Goal: Task Accomplishment & Management: Manage account settings

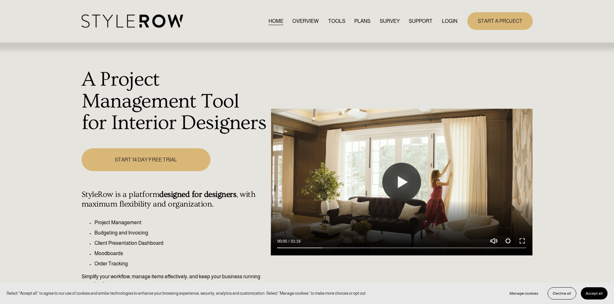
click at [449, 20] on link "LOGIN" at bounding box center [449, 21] width 15 height 9
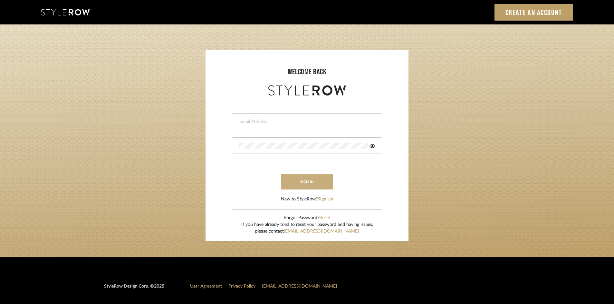
type input "[PERSON_NAME][EMAIL_ADDRESS][DOMAIN_NAME]"
click at [316, 183] on button "sign in" at bounding box center [307, 182] width 52 height 15
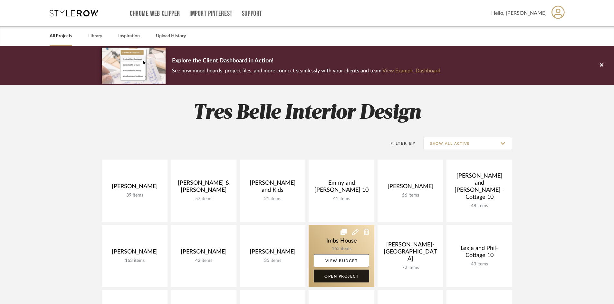
click at [344, 275] on link "Open Project" at bounding box center [341, 276] width 55 height 13
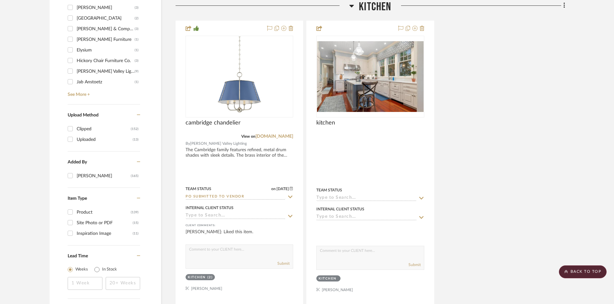
scroll to position [773, 0]
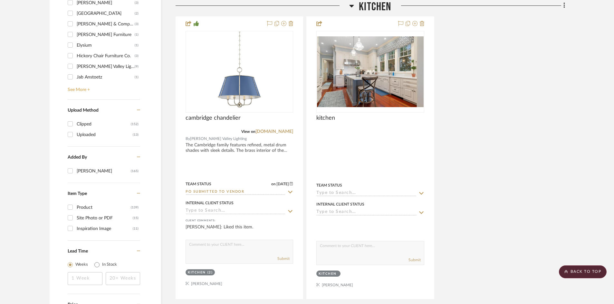
click at [82, 87] on link "See More +" at bounding box center [103, 87] width 74 height 10
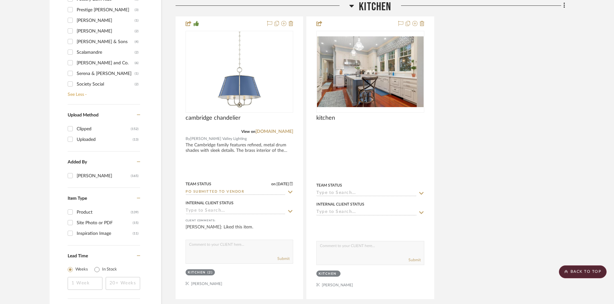
scroll to position [322, 0]
click at [87, 31] on div "Samuel & Sons" at bounding box center [106, 31] width 58 height 10
click at [75, 31] on input "Samuel & Sons (4)" at bounding box center [70, 31] width 10 height 10
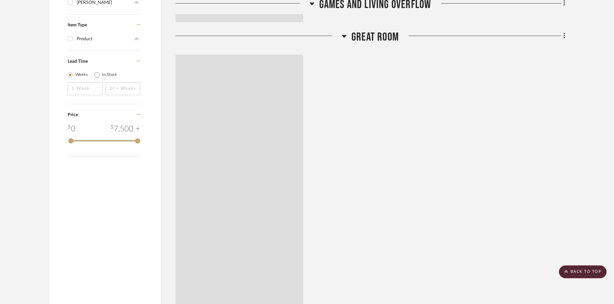
scroll to position [610, 0]
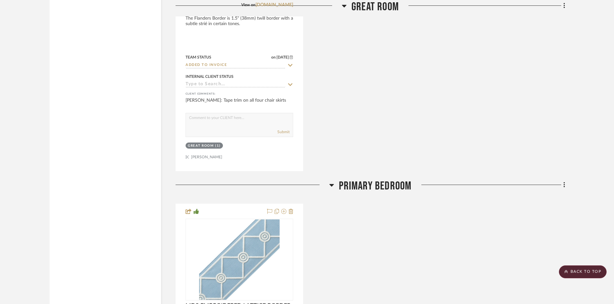
scroll to position [932, 0]
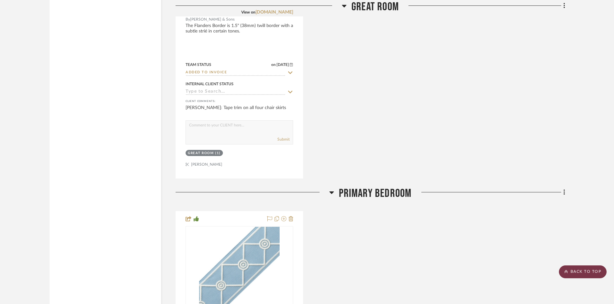
click at [586, 272] on scroll-to-top-button "BACK TO TOP" at bounding box center [583, 272] width 48 height 13
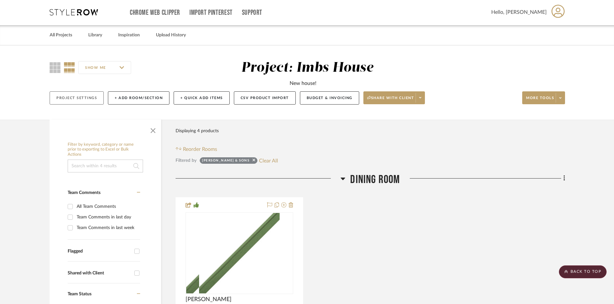
scroll to position [0, 0]
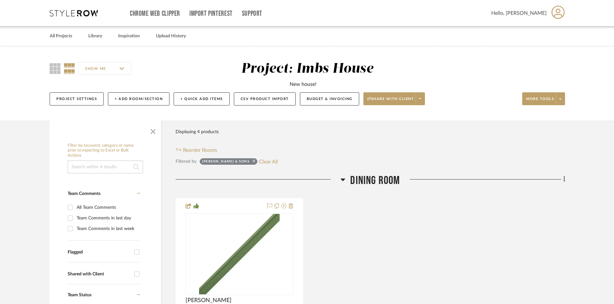
click at [253, 160] on icon at bounding box center [254, 161] width 3 height 4
checkbox input "false"
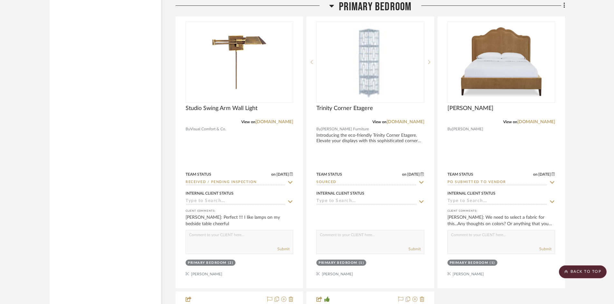
scroll to position [4447, 0]
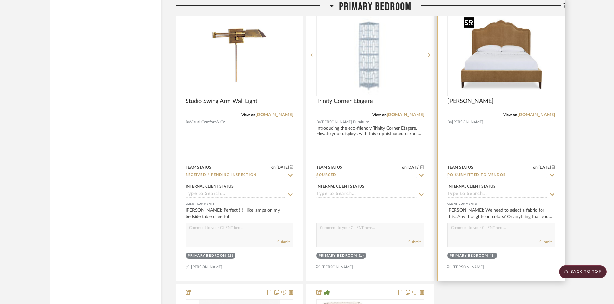
click at [508, 64] on img "0" at bounding box center [501, 55] width 81 height 81
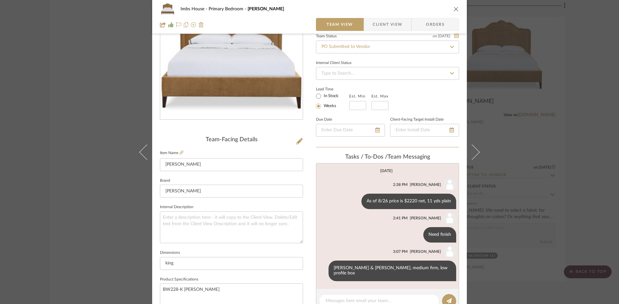
scroll to position [97, 0]
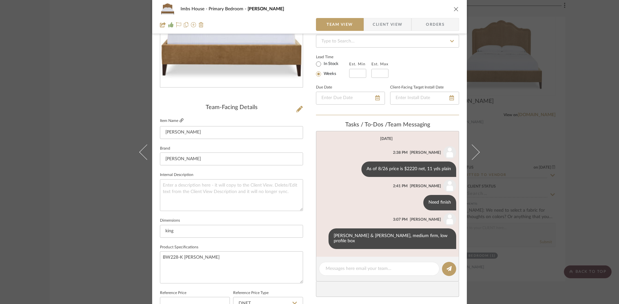
click at [179, 120] on icon at bounding box center [181, 121] width 4 height 4
click at [453, 10] on icon "close" at bounding box center [455, 8] width 5 height 5
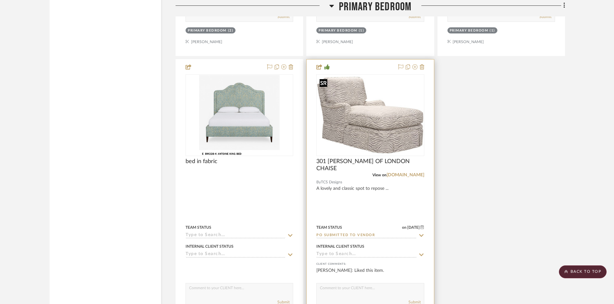
scroll to position [4865, 0]
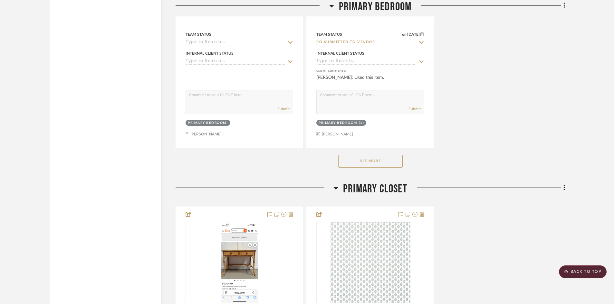
click at [378, 162] on button "See More" at bounding box center [370, 161] width 64 height 13
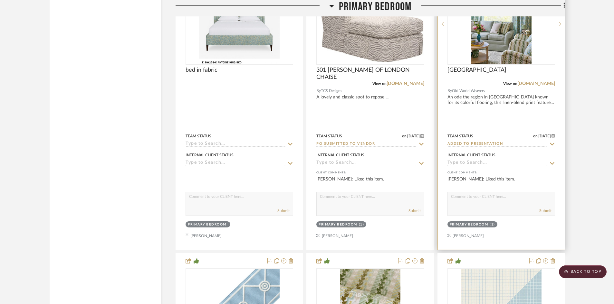
scroll to position [4769, 0]
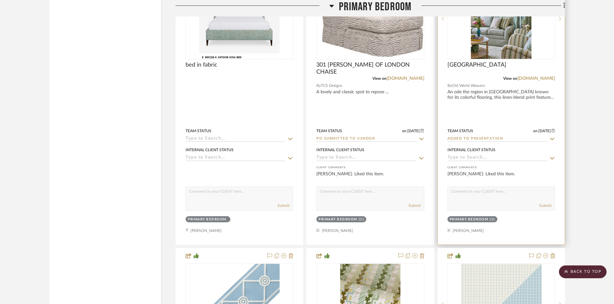
click at [0, 0] on img at bounding box center [0, 0] width 0 height 0
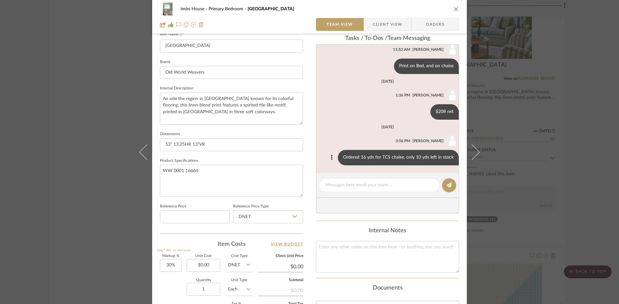
scroll to position [193, 0]
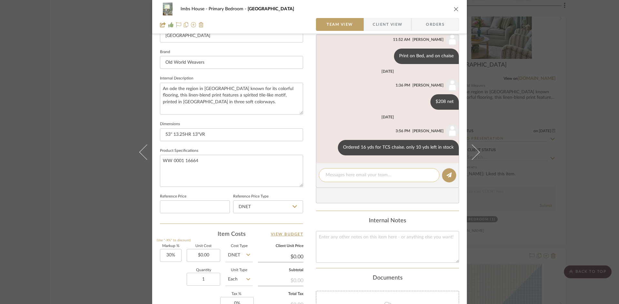
click at [357, 176] on textarea at bounding box center [378, 175] width 107 height 7
type textarea "Ordering 11 yds for Whall today"
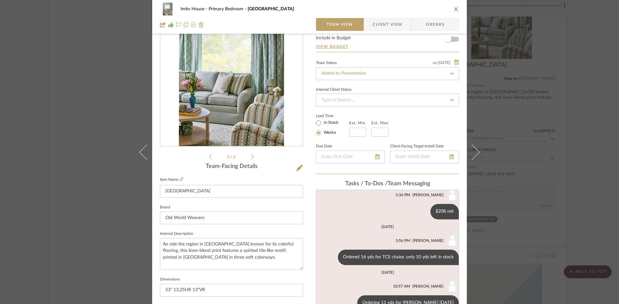
scroll to position [32, 0]
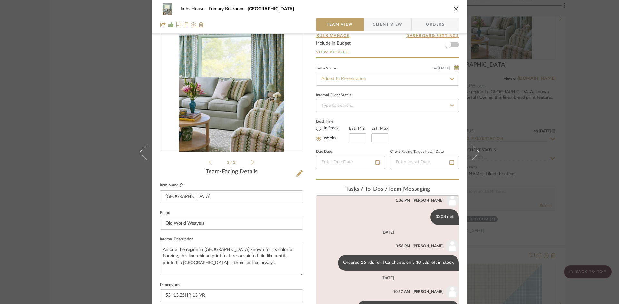
click at [180, 184] on icon at bounding box center [181, 185] width 4 height 4
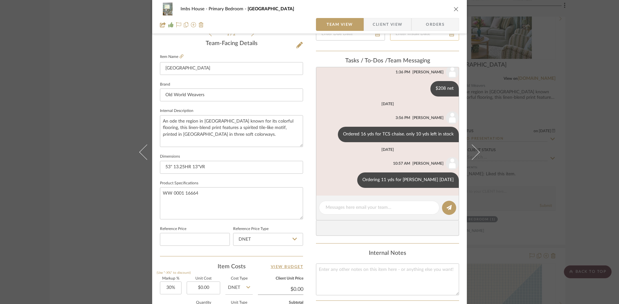
scroll to position [161, 0]
click at [352, 177] on icon at bounding box center [351, 179] width 2 height 5
click at [349, 171] on span "Edit Message" at bounding box center [343, 172] width 26 height 5
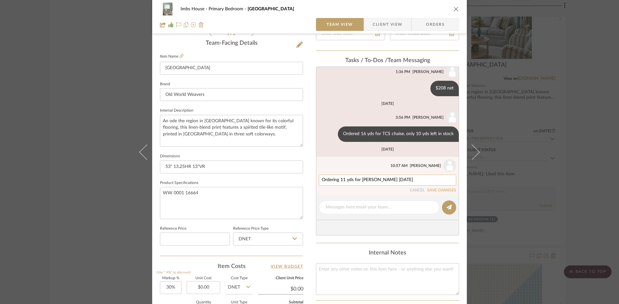
click at [343, 180] on textarea "Ordering 11 yds for Whall today" at bounding box center [387, 180] width 131 height 5
click at [393, 179] on textarea "Ordering 13 yds for Whall today" at bounding box center [387, 180] width 131 height 5
type textarea "Ordering 13 yds for Whall today - B/O"
click at [444, 190] on button "SAVE CHANGES" at bounding box center [441, 190] width 29 height 5
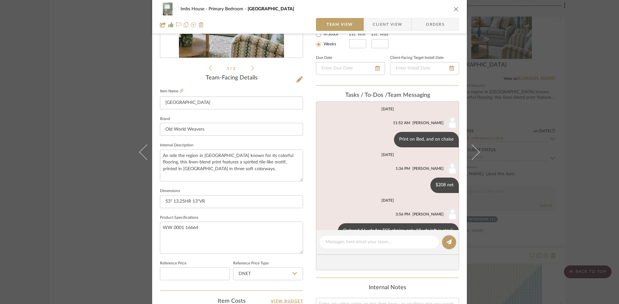
scroll to position [0, 0]
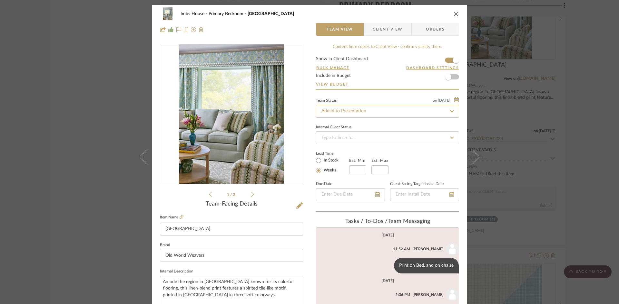
click at [361, 110] on input "Added to Presentation" at bounding box center [387, 111] width 143 height 13
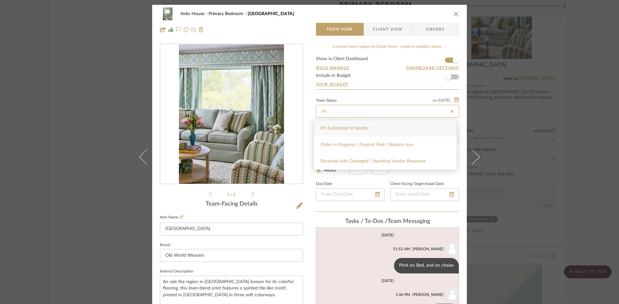
type input "po"
click at [350, 127] on span "PO Submitted to Vendor" at bounding box center [344, 128] width 49 height 5
type input "10/2/2025"
type input "PO Submitted to Vendor"
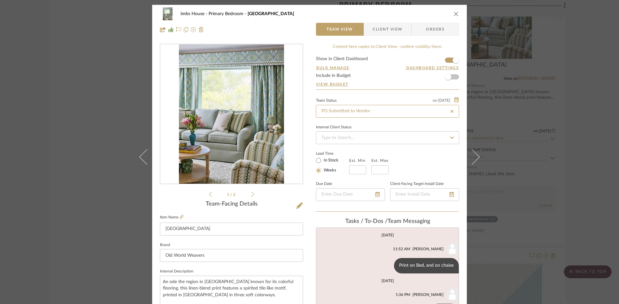
type input "10/2/2025"
type input "PO Submitted to Vendor"
click at [454, 12] on icon "close" at bounding box center [455, 13] width 5 height 5
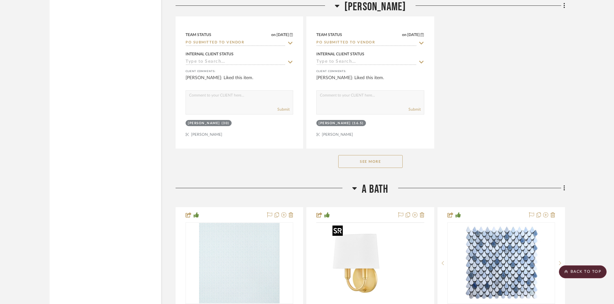
scroll to position [8152, 0]
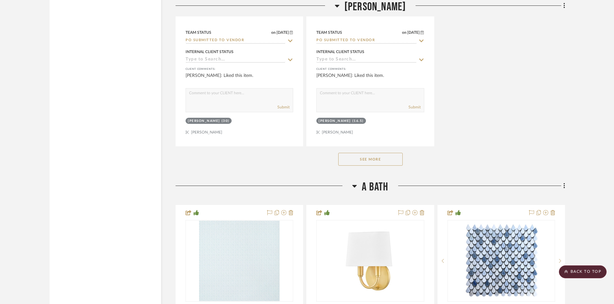
click at [373, 159] on button "See More" at bounding box center [370, 159] width 64 height 13
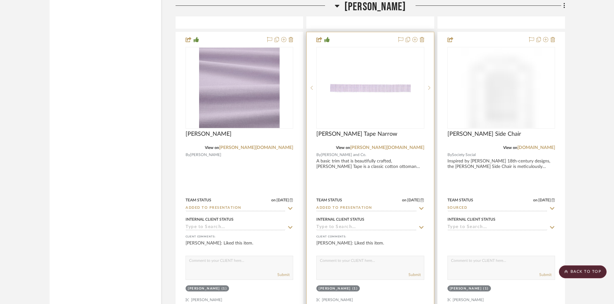
scroll to position [8281, 0]
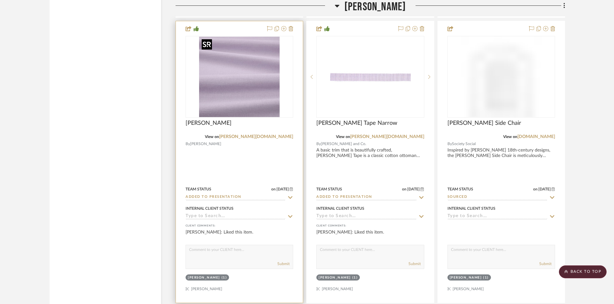
click at [0, 0] on img at bounding box center [0, 0] width 0 height 0
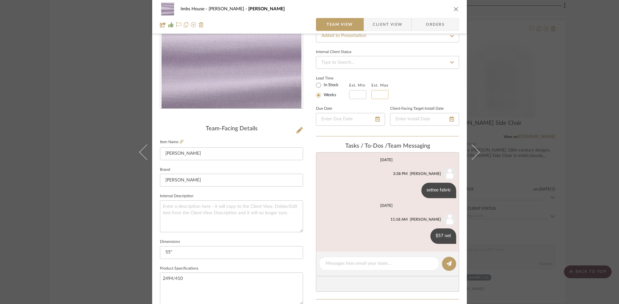
scroll to position [0, 0]
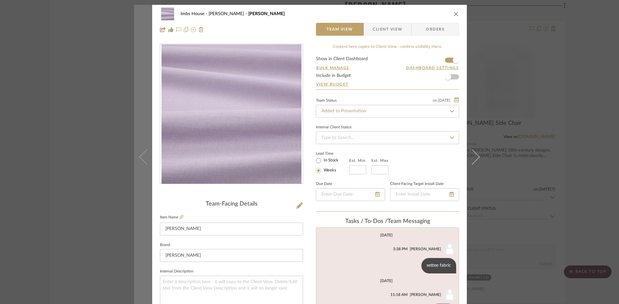
click at [139, 156] on icon at bounding box center [146, 156] width 15 height 15
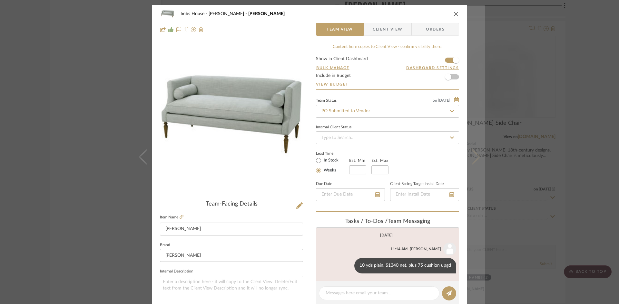
click at [474, 158] on icon at bounding box center [471, 156] width 15 height 15
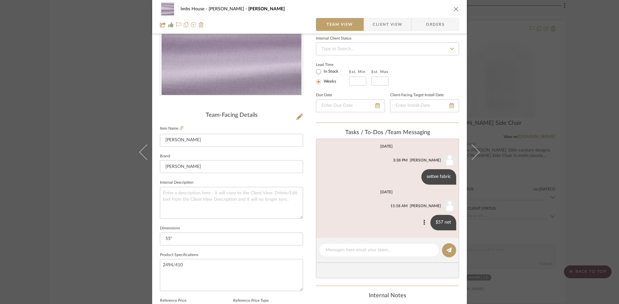
scroll to position [97, 0]
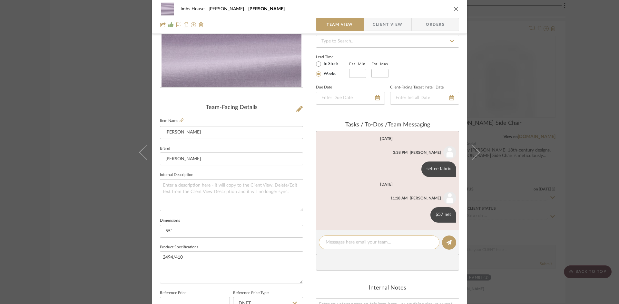
click at [361, 243] on textarea at bounding box center [378, 242] width 107 height 7
type textarea "sent 10 to WHall"
click at [448, 244] on icon at bounding box center [448, 242] width 5 height 5
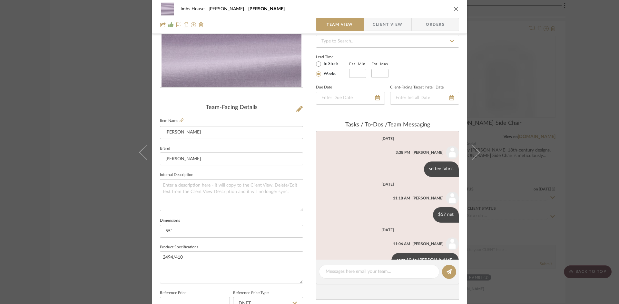
scroll to position [0, 0]
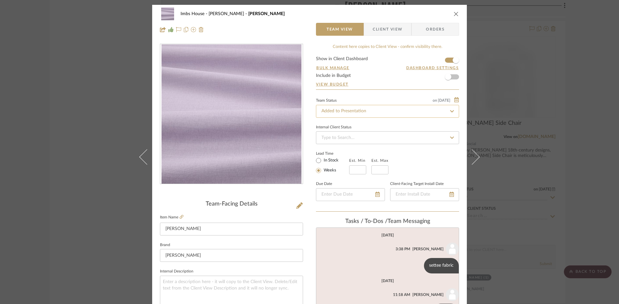
click at [370, 110] on input "Added to Presentation" at bounding box center [387, 111] width 143 height 13
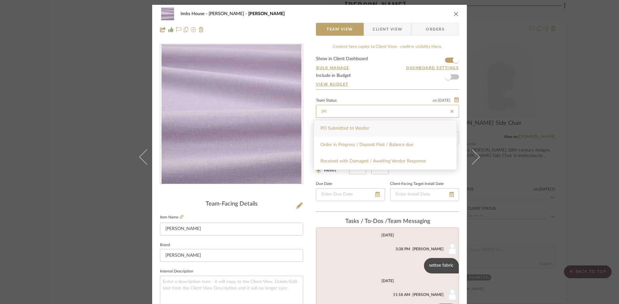
type input "po"
click at [356, 127] on span "PO Submitted to Vendor" at bounding box center [344, 128] width 49 height 5
type input "10/2/2025"
type input "PO Submitted to Vendor"
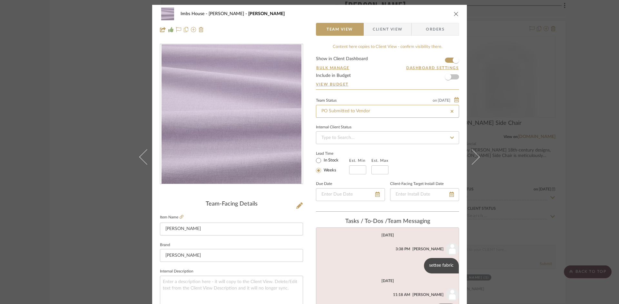
type input "10/2/2025"
type input "PO Submitted to Vendor"
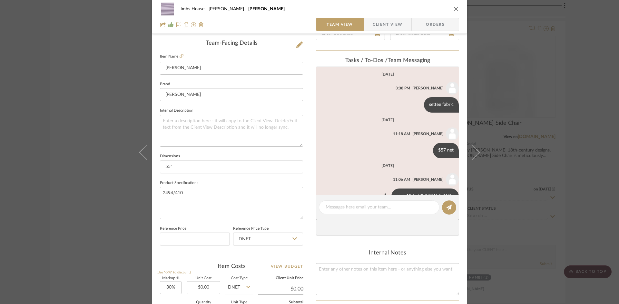
scroll to position [16, 0]
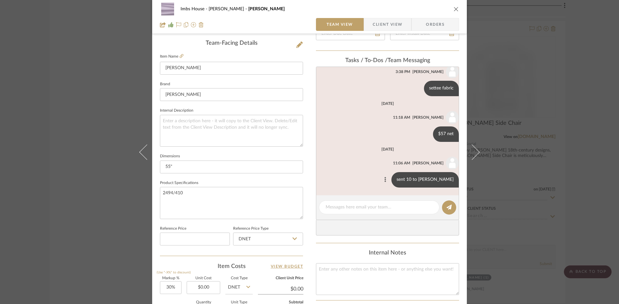
click at [386, 179] on icon at bounding box center [385, 179] width 2 height 5
click at [375, 172] on span "Edit Message" at bounding box center [373, 172] width 26 height 5
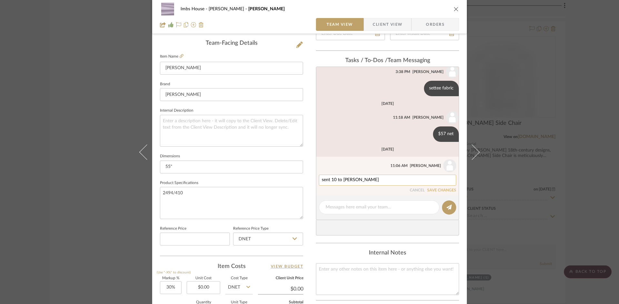
click at [373, 180] on textarea "sent 10 to WHall" at bounding box center [387, 180] width 131 height 5
type textarea "sent 10 to WHall"
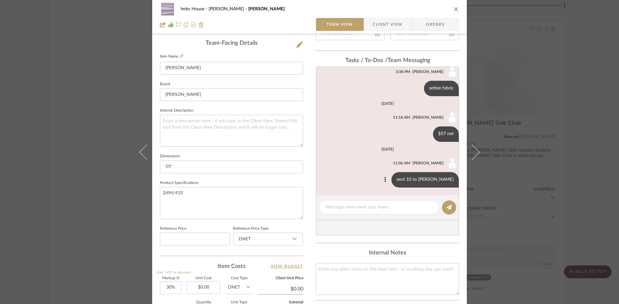
scroll to position [0, 0]
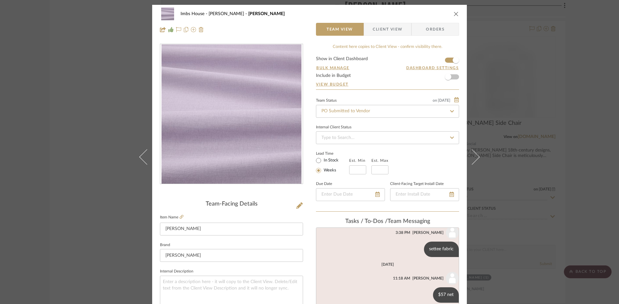
click at [453, 13] on icon "close" at bounding box center [455, 13] width 5 height 5
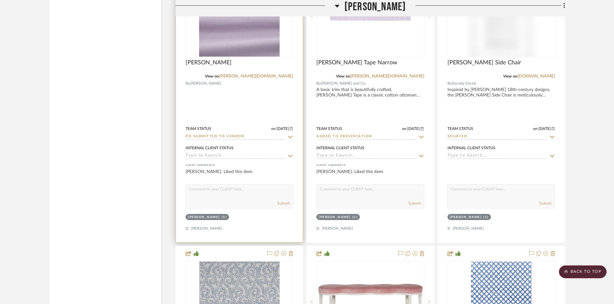
scroll to position [8281, 0]
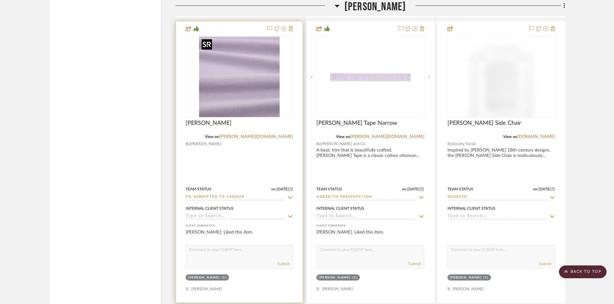
click at [239, 79] on img "0" at bounding box center [239, 77] width 81 height 81
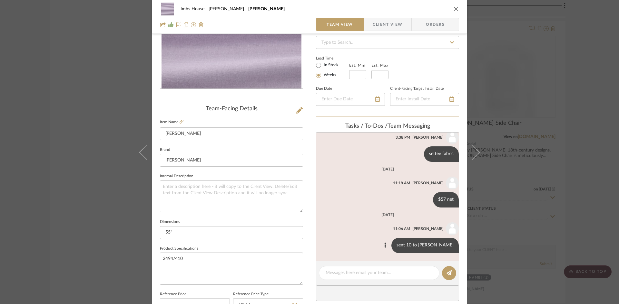
scroll to position [97, 0]
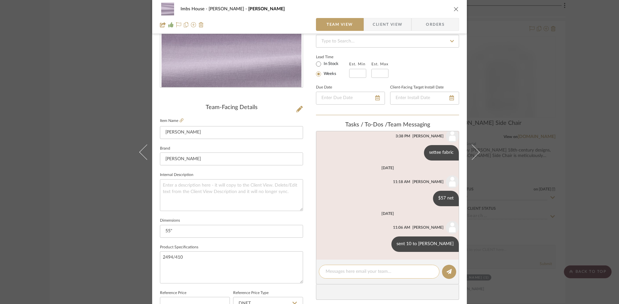
click at [372, 272] on textarea at bounding box center [378, 272] width 107 height 7
type textarea "sent 2 to oomph for welt on bed"
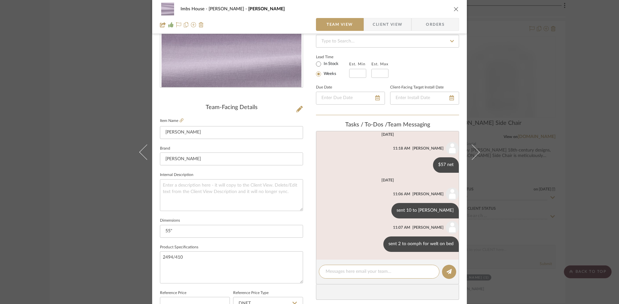
click at [454, 7] on icon "close" at bounding box center [455, 8] width 5 height 5
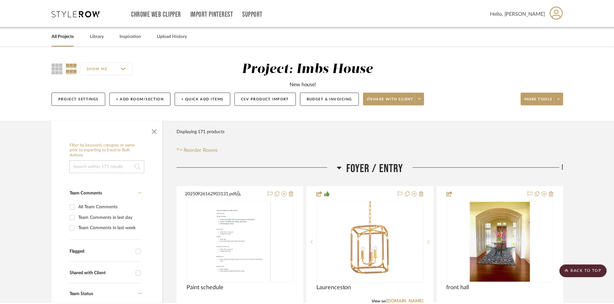
scroll to position [8281, 0]
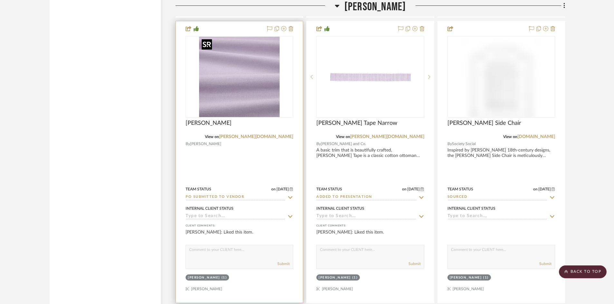
click at [227, 82] on img "0" at bounding box center [239, 77] width 81 height 81
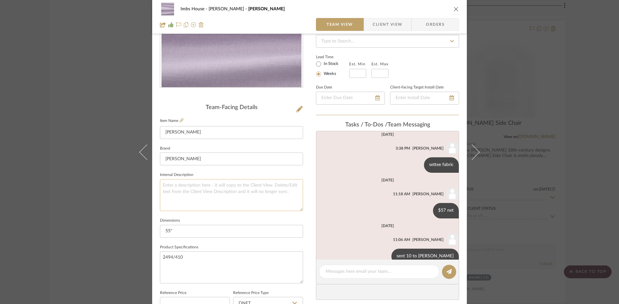
scroll to position [0, 0]
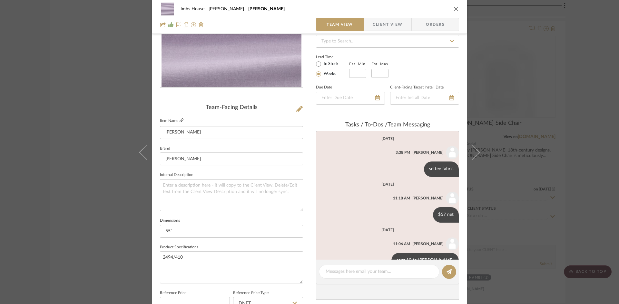
click at [179, 119] on icon at bounding box center [181, 121] width 4 height 4
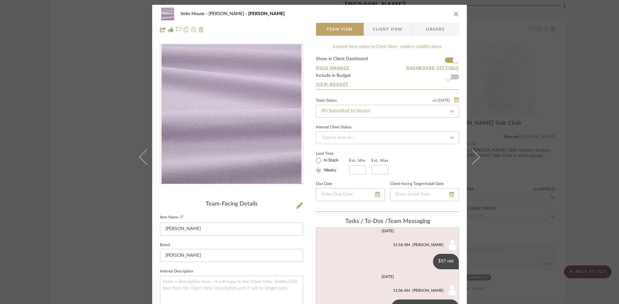
click at [454, 12] on icon "close" at bounding box center [455, 13] width 5 height 5
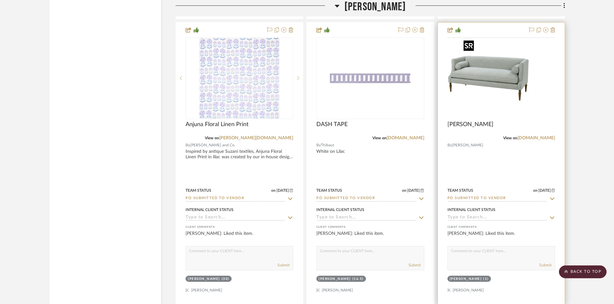
scroll to position [7991, 0]
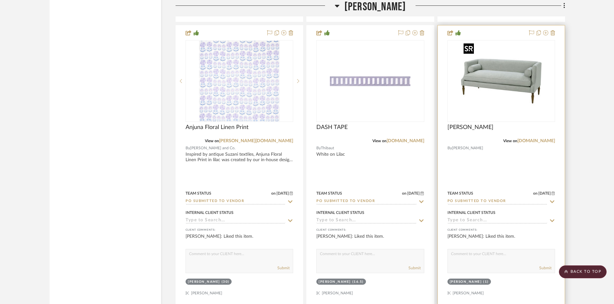
click at [512, 80] on img "0" at bounding box center [501, 81] width 81 height 81
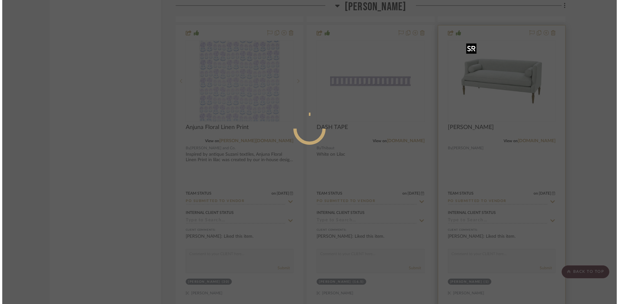
scroll to position [0, 0]
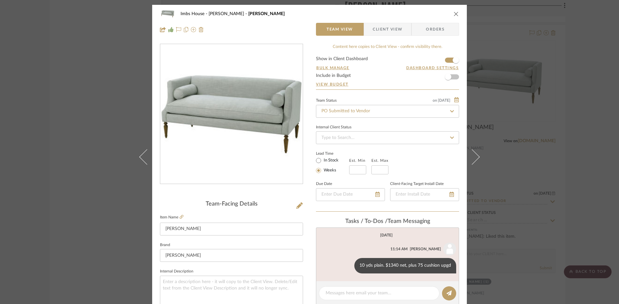
click at [453, 13] on icon "close" at bounding box center [455, 13] width 5 height 5
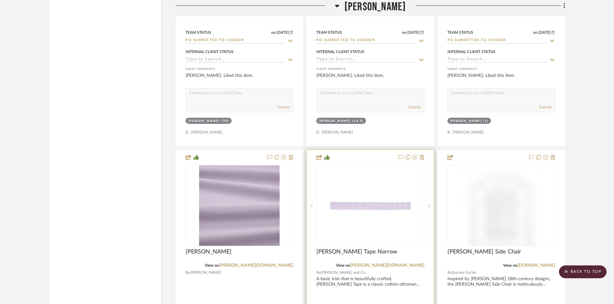
scroll to position [8216, 0]
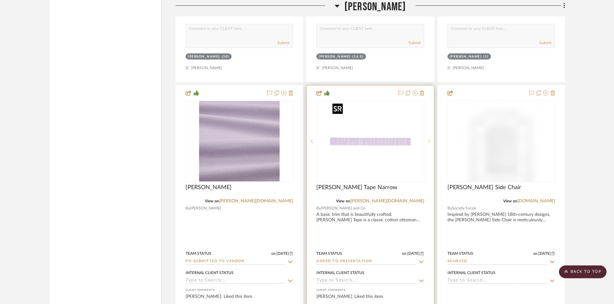
click at [370, 159] on img "0" at bounding box center [370, 141] width 81 height 81
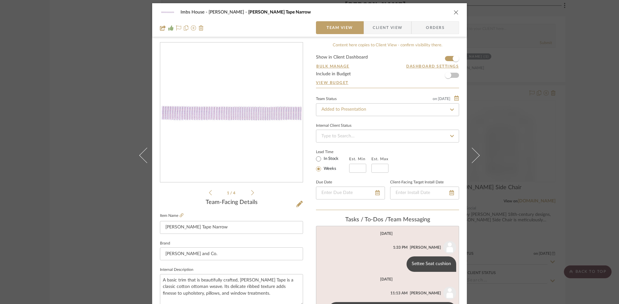
scroll to position [0, 0]
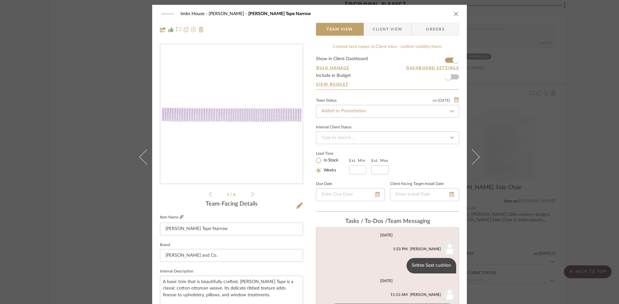
click at [179, 217] on icon at bounding box center [181, 217] width 4 height 4
click at [414, 110] on input "Added to Presentation" at bounding box center [387, 111] width 143 height 13
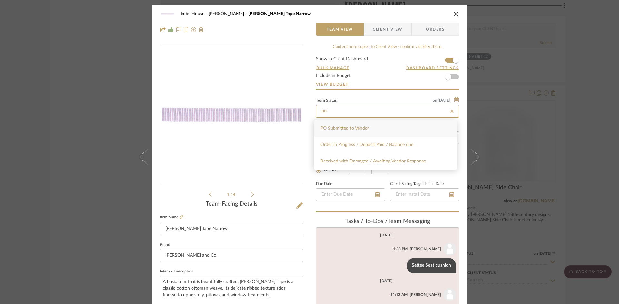
type input "po"
click at [368, 127] on span "PO Submitted to Vendor" at bounding box center [344, 128] width 49 height 5
type input "10/2/2025"
type input "PO Submitted to Vendor"
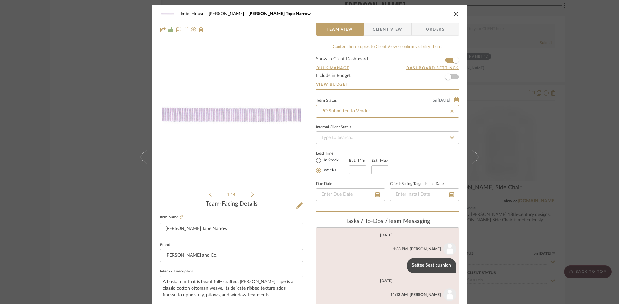
type input "10/2/2025"
type input "PO Submitted to Vendor"
click at [453, 13] on icon "close" at bounding box center [455, 13] width 5 height 5
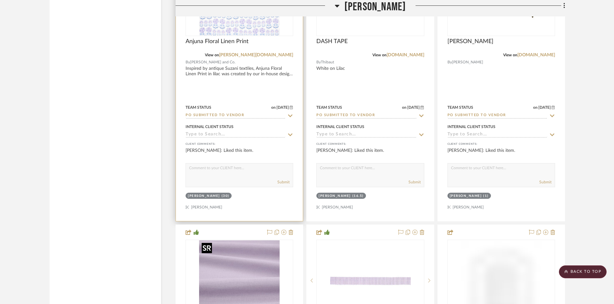
scroll to position [7959, 0]
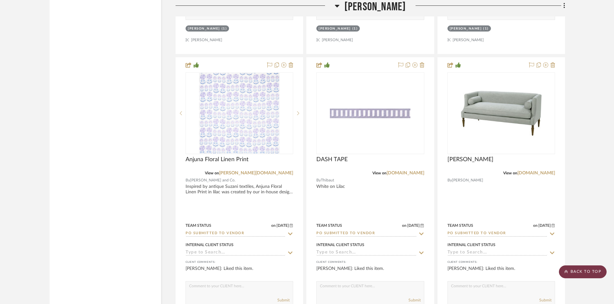
drag, startPoint x: 584, startPoint y: 269, endPoint x: 487, endPoint y: 202, distance: 118.3
click at [584, 268] on scroll-to-top-button "BACK TO TOP" at bounding box center [583, 272] width 48 height 13
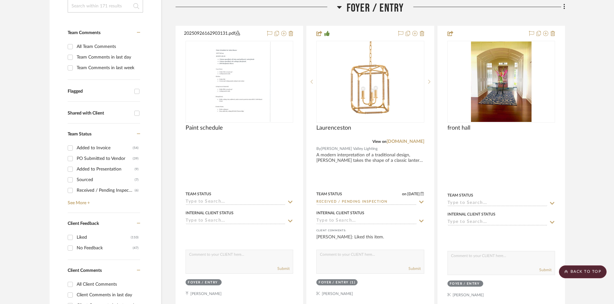
scroll to position [193, 0]
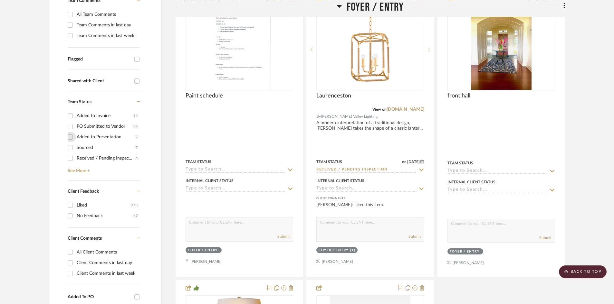
click at [72, 136] on input "Added to Presentation (9)" at bounding box center [70, 137] width 10 height 10
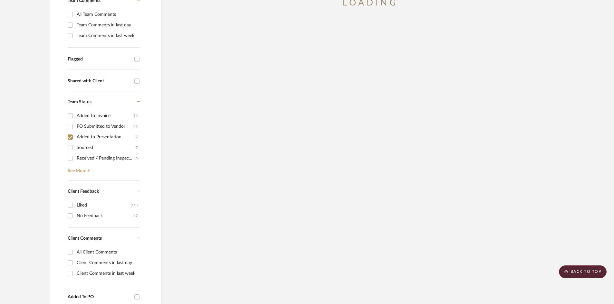
scroll to position [0, 0]
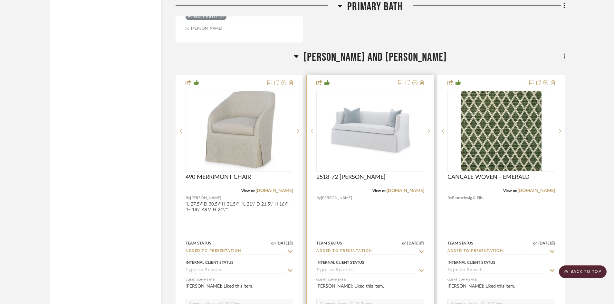
scroll to position [1057, 0]
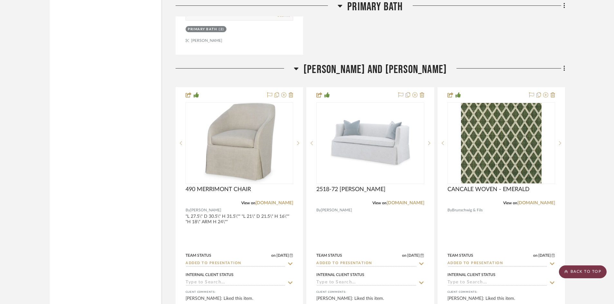
click at [580, 269] on scroll-to-top-button "BACK TO TOP" at bounding box center [583, 272] width 48 height 13
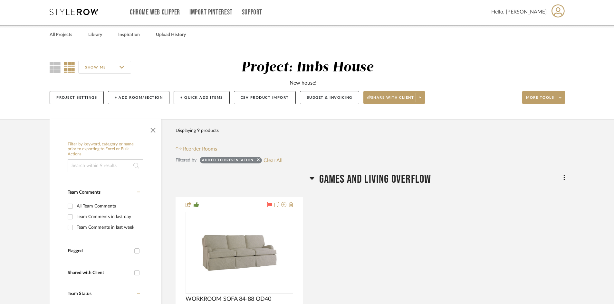
scroll to position [0, 0]
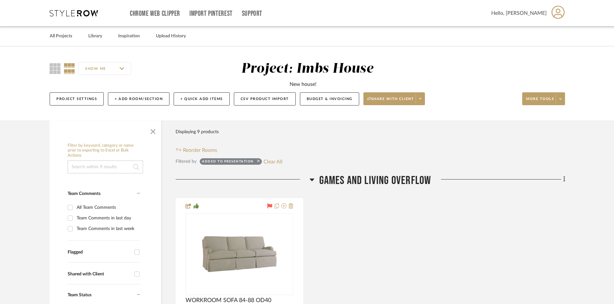
click at [259, 161] on icon at bounding box center [258, 161] width 3 height 4
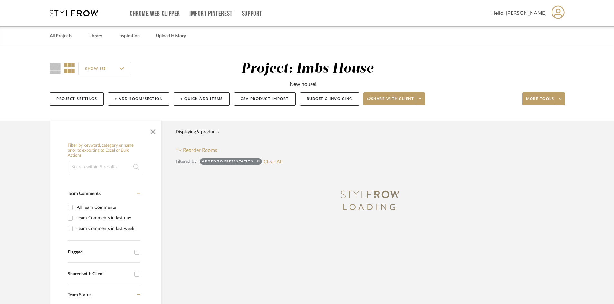
checkbox input "false"
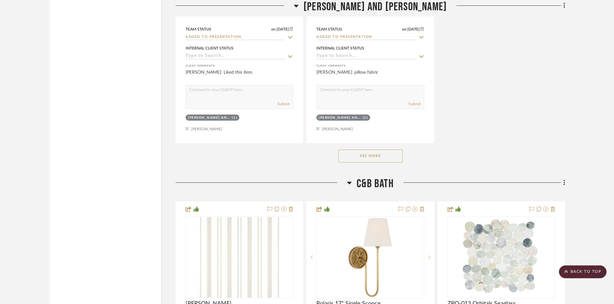
scroll to position [10794, 0]
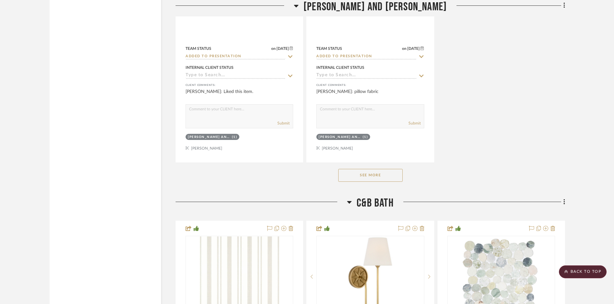
click at [377, 172] on button "See More" at bounding box center [370, 175] width 64 height 13
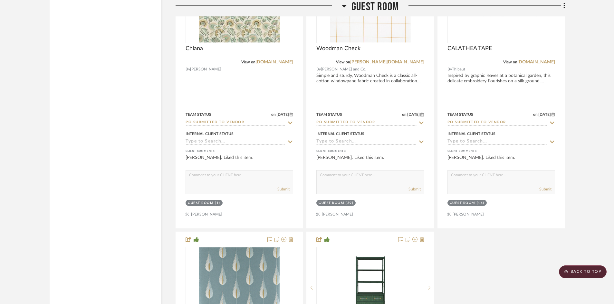
scroll to position [12953, 0]
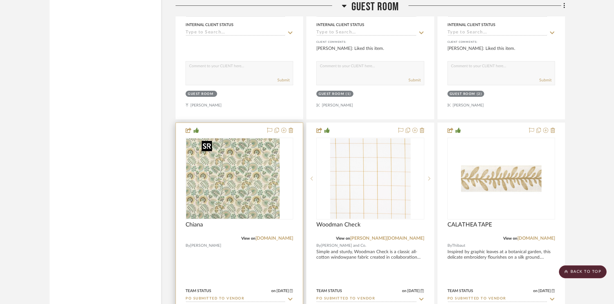
click at [242, 181] on div at bounding box center [240, 179] width 108 height 82
click at [242, 181] on img "0" at bounding box center [239, 179] width 81 height 81
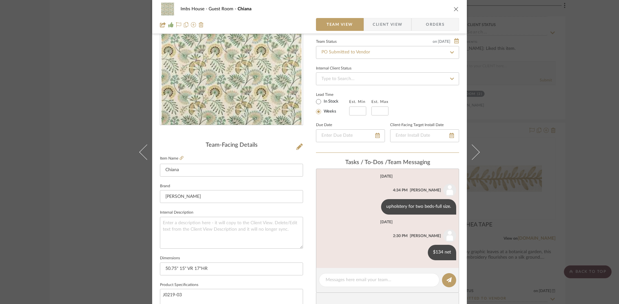
scroll to position [0, 0]
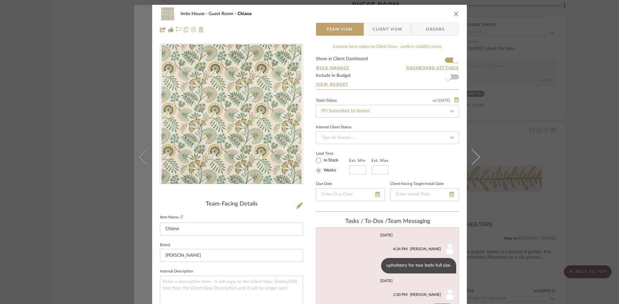
click at [142, 157] on icon at bounding box center [146, 156] width 15 height 15
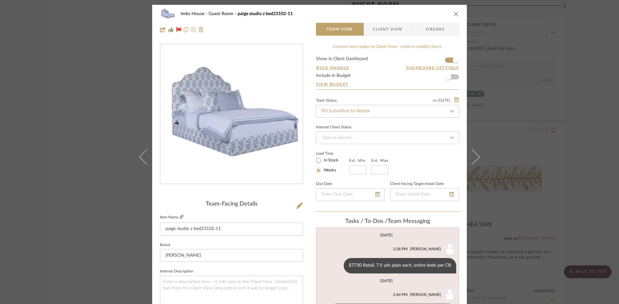
click at [179, 217] on icon at bounding box center [181, 217] width 4 height 4
click at [454, 14] on icon "close" at bounding box center [455, 13] width 5 height 5
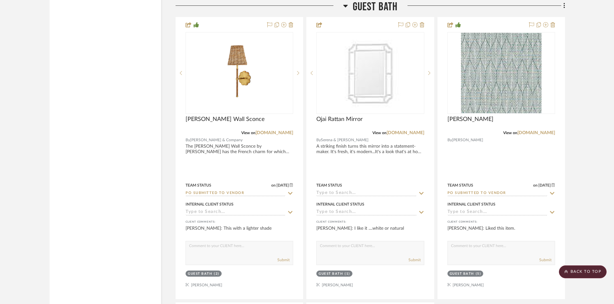
scroll to position [13694, 0]
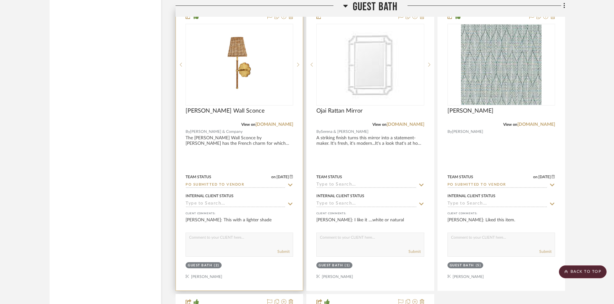
click at [244, 183] on input "PO Submitted to Vendor" at bounding box center [236, 185] width 100 height 6
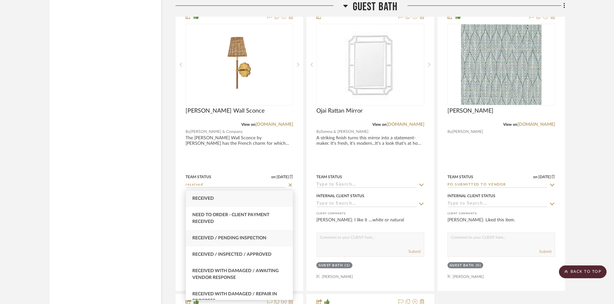
type input "received"
click at [244, 236] on div "Received / Pending Inspection" at bounding box center [239, 238] width 107 height 16
type input "10/2/2025"
type input "Received / Pending Inspection"
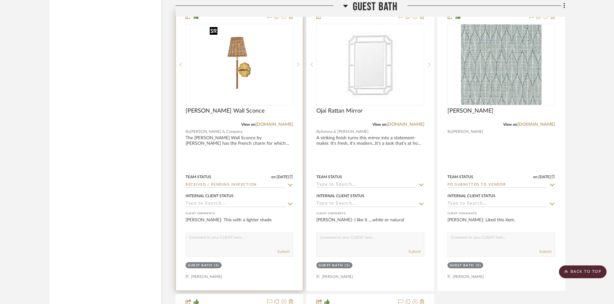
click at [244, 79] on div at bounding box center [240, 65] width 108 height 82
click at [244, 86] on img "0" at bounding box center [239, 64] width 64 height 81
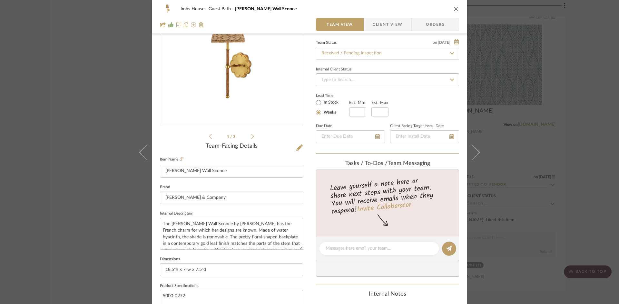
scroll to position [129, 0]
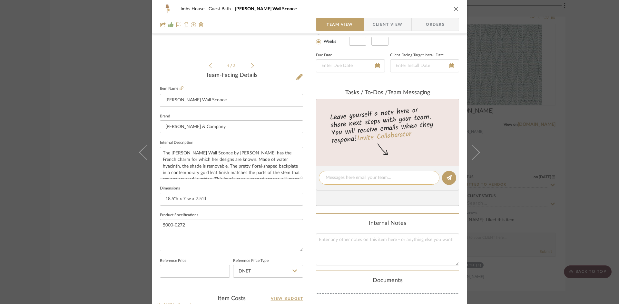
click at [349, 176] on textarea at bounding box center [378, 178] width 107 height 7
type textarea "at blanes"
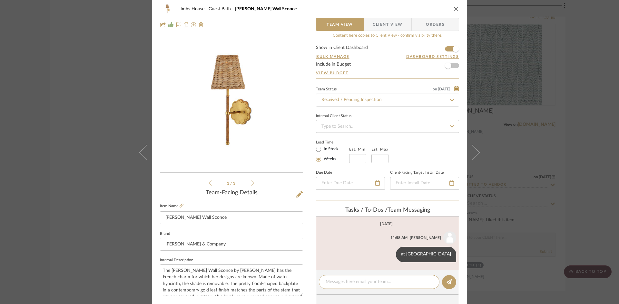
scroll to position [0, 0]
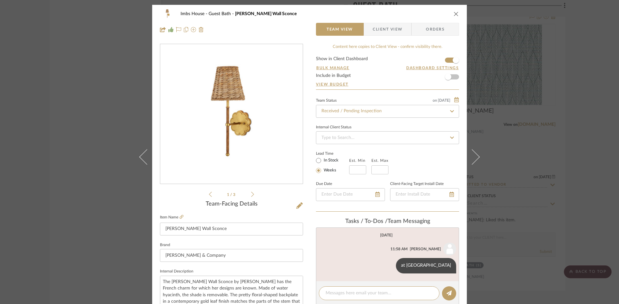
click at [450, 110] on icon at bounding box center [452, 111] width 6 height 5
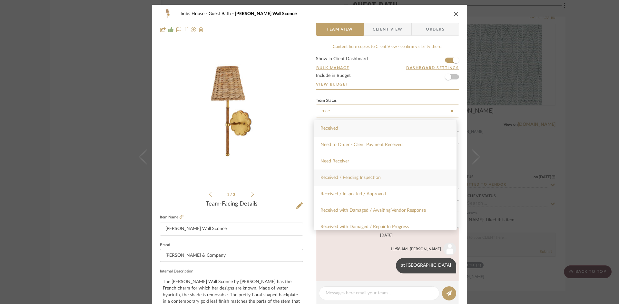
type input "rece"
click at [363, 178] on span "Received / Pending Inspection" at bounding box center [350, 178] width 60 height 5
type input "10/2/2025"
type input "Received / Pending Inspection"
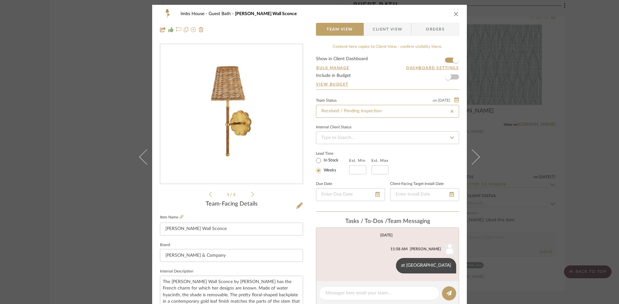
type input "Received / Pending Inspection"
click at [454, 12] on icon "close" at bounding box center [455, 13] width 5 height 5
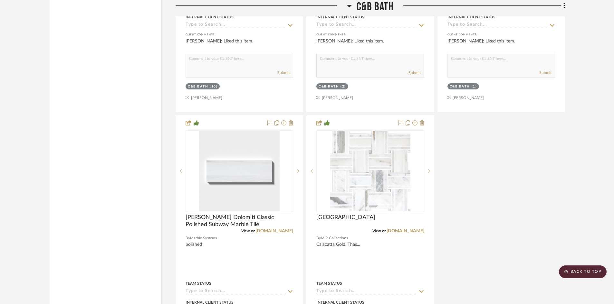
scroll to position [12051, 0]
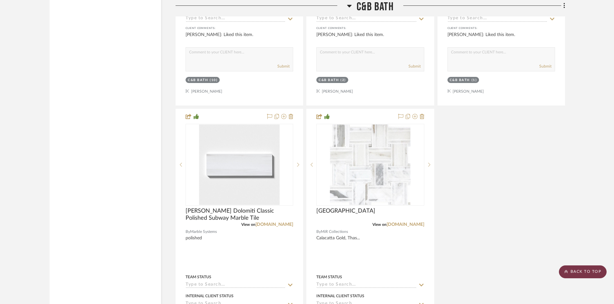
click at [600, 273] on scroll-to-top-button "BACK TO TOP" at bounding box center [583, 272] width 48 height 13
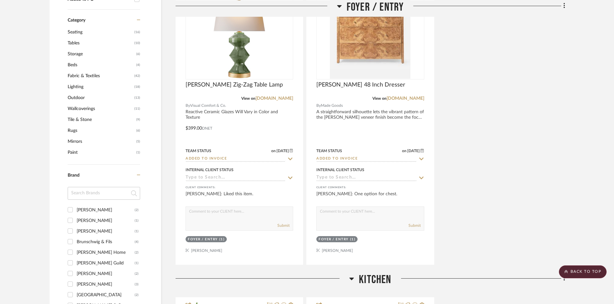
scroll to position [548, 0]
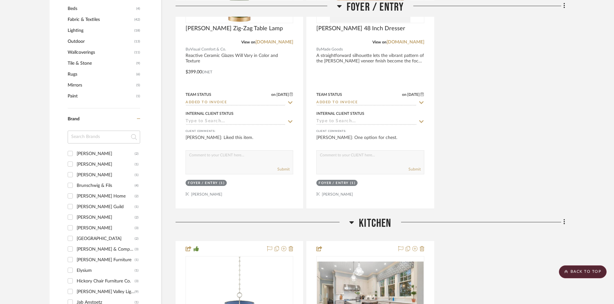
click at [71, 248] on input "Currey & Company (3)" at bounding box center [70, 249] width 10 height 10
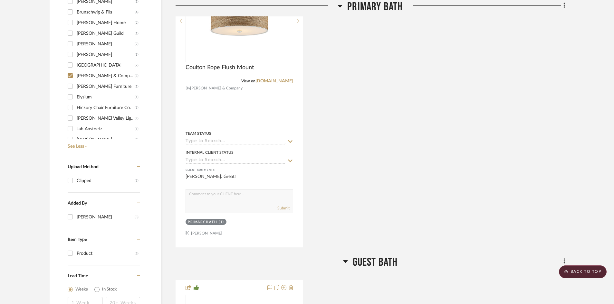
scroll to position [440, 0]
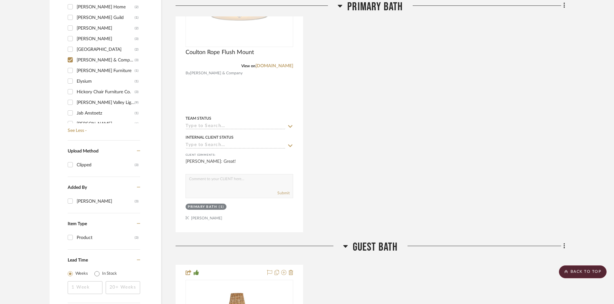
scroll to position [569, 0]
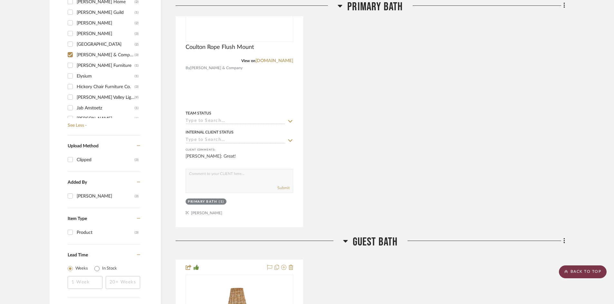
click at [578, 272] on scroll-to-top-button "BACK TO TOP" at bounding box center [583, 272] width 48 height 13
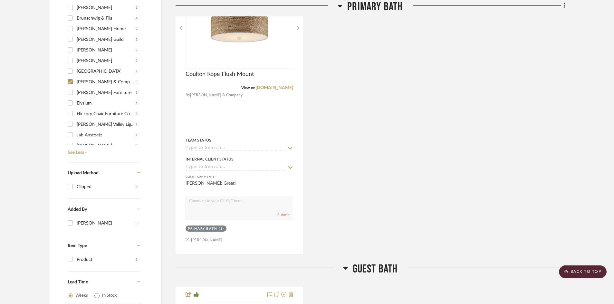
scroll to position [548, 0]
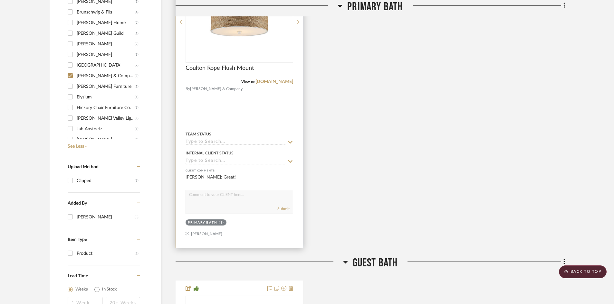
click at [0, 0] on img at bounding box center [0, 0] width 0 height 0
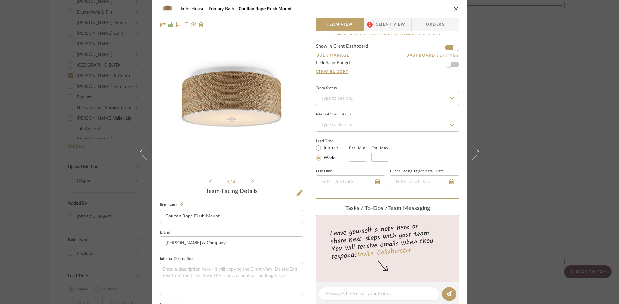
scroll to position [0, 0]
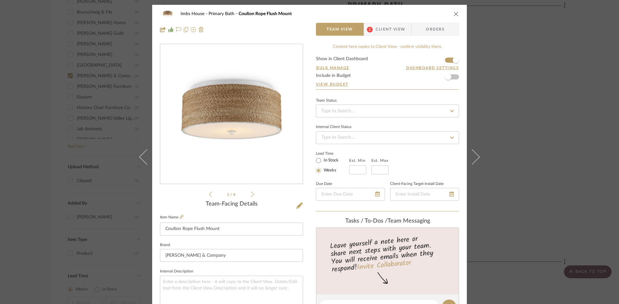
click at [455, 11] on icon "close" at bounding box center [455, 13] width 5 height 5
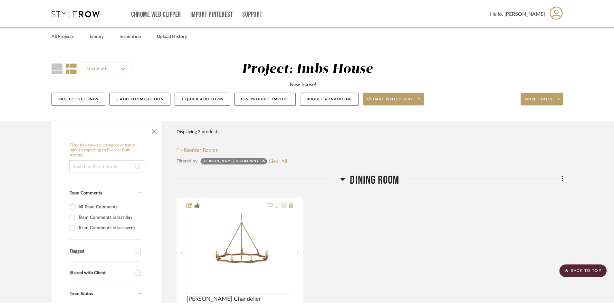
scroll to position [548, 0]
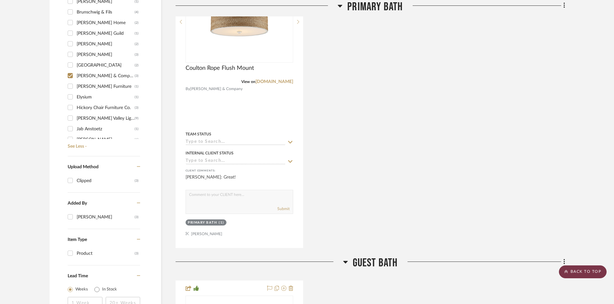
click at [585, 271] on scroll-to-top-button "BACK TO TOP" at bounding box center [583, 272] width 48 height 13
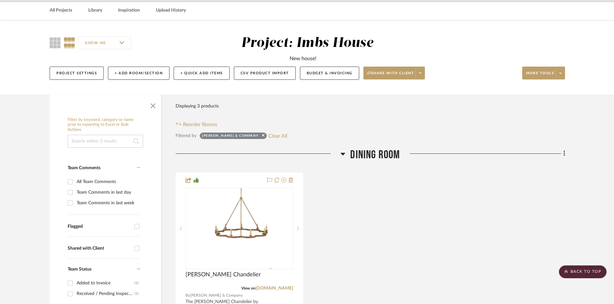
scroll to position [0, 0]
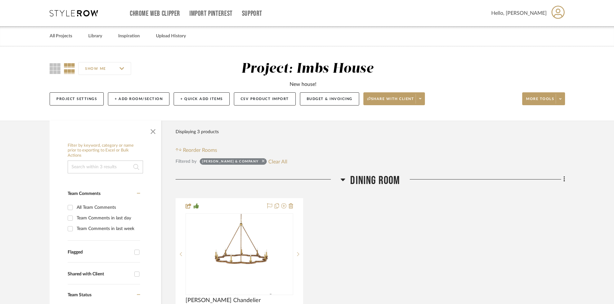
click at [262, 160] on icon at bounding box center [263, 161] width 3 height 4
checkbox input "false"
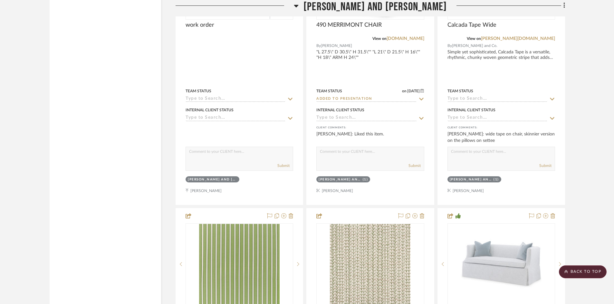
scroll to position [10279, 0]
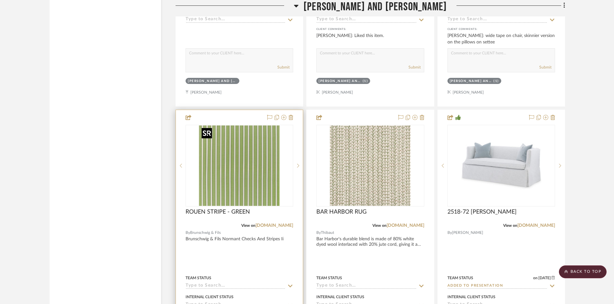
click at [248, 181] on img "0" at bounding box center [239, 166] width 81 height 81
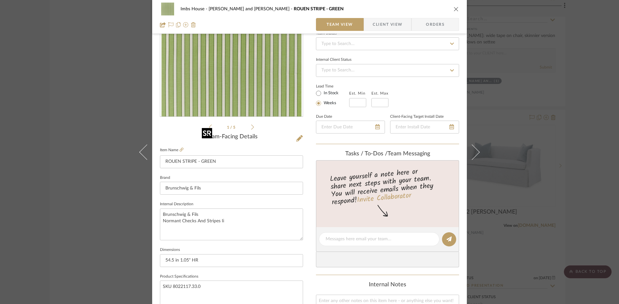
scroll to position [0, 0]
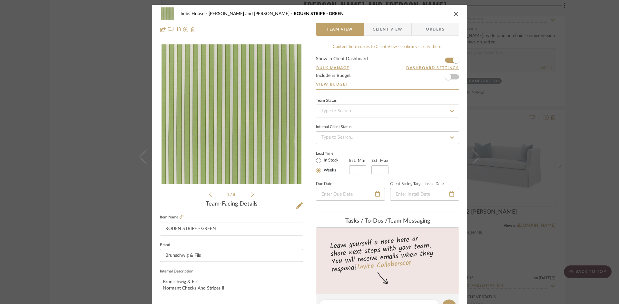
click at [456, 14] on icon "close" at bounding box center [455, 13] width 5 height 5
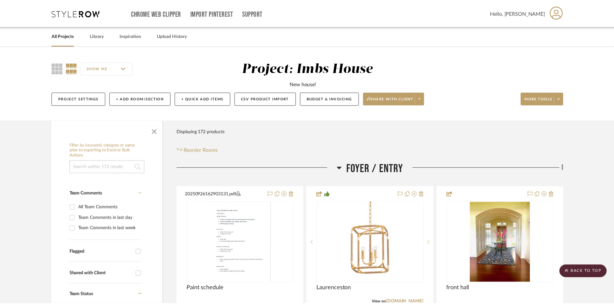
scroll to position [10279, 0]
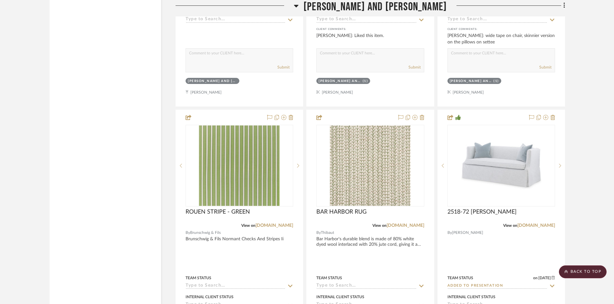
drag, startPoint x: 131, startPoint y: 272, endPoint x: 157, endPoint y: 252, distance: 32.6
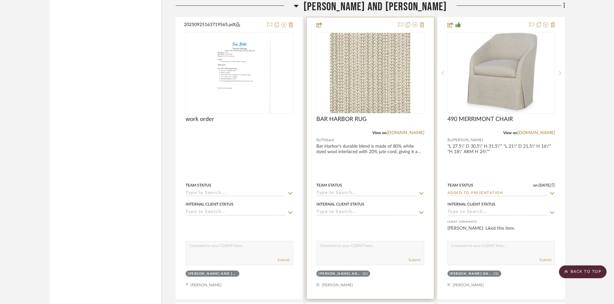
scroll to position [10085, 0]
click at [376, 92] on img "0" at bounding box center [370, 73] width 81 height 81
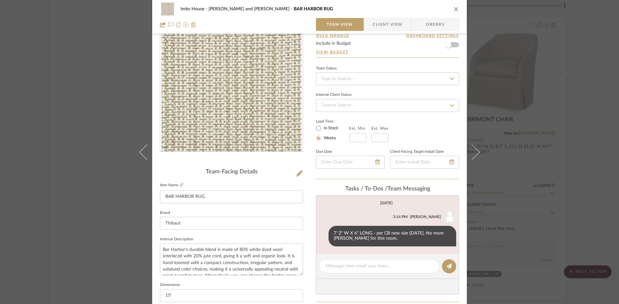
scroll to position [0, 0]
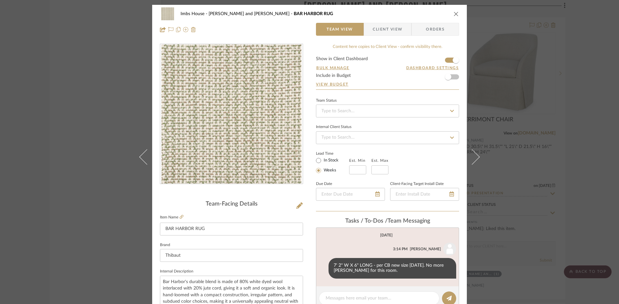
click at [455, 14] on icon "close" at bounding box center [455, 13] width 5 height 5
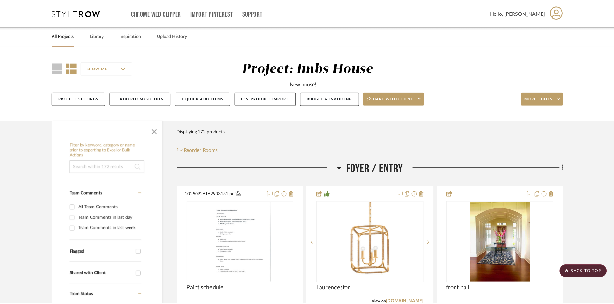
scroll to position [10085, 0]
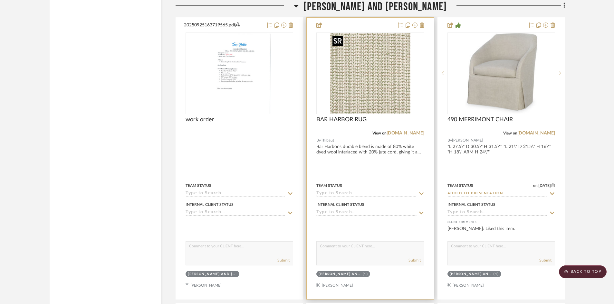
click at [385, 95] on img "0" at bounding box center [370, 73] width 81 height 81
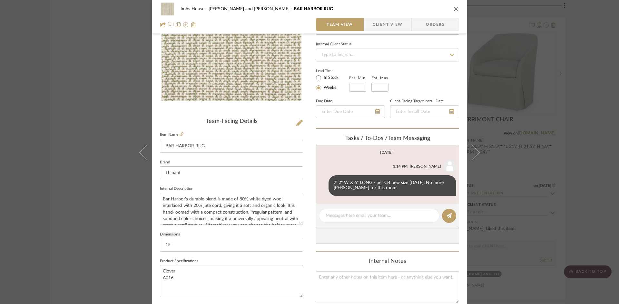
scroll to position [97, 0]
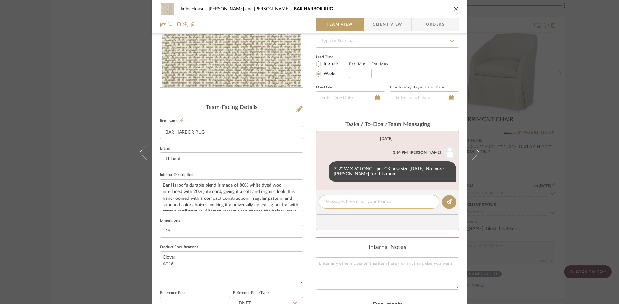
click at [370, 201] on textarea at bounding box center [378, 202] width 107 height 7
type textarea "$2496 Retail, $1497.60 net"
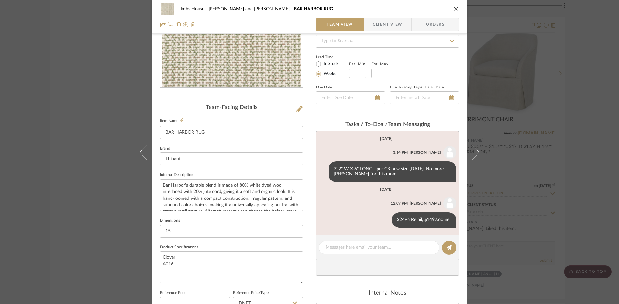
scroll to position [0, 0]
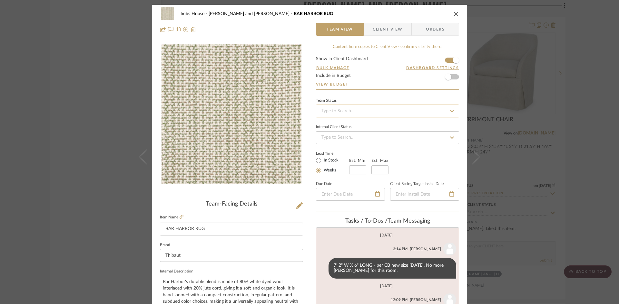
click at [382, 114] on input at bounding box center [387, 111] width 143 height 13
type input "added"
click at [373, 127] on div "Added to Presentation" at bounding box center [385, 128] width 142 height 16
type input "10/2/2025"
type input "Added to Presentation"
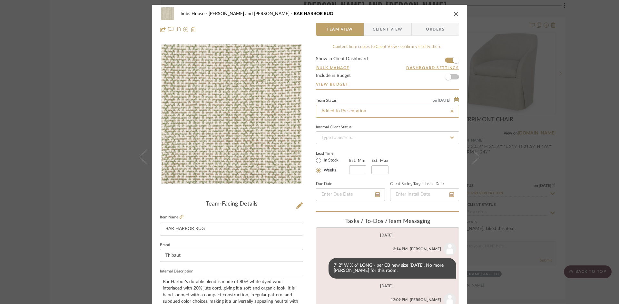
type input "10/2/2025"
type input "Added to Presentation"
click at [454, 12] on icon "close" at bounding box center [455, 13] width 5 height 5
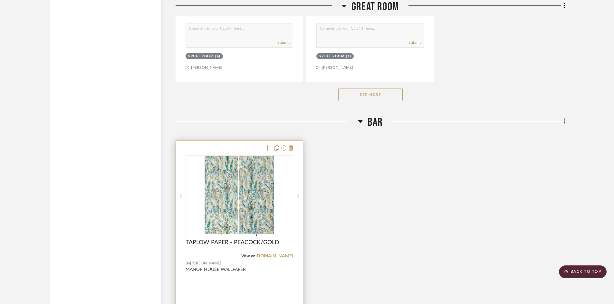
scroll to position [3641, 0]
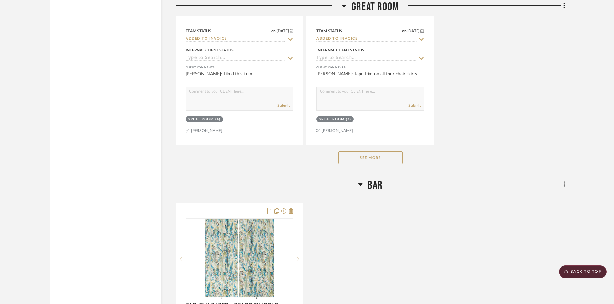
click at [372, 158] on button "See More" at bounding box center [370, 157] width 64 height 13
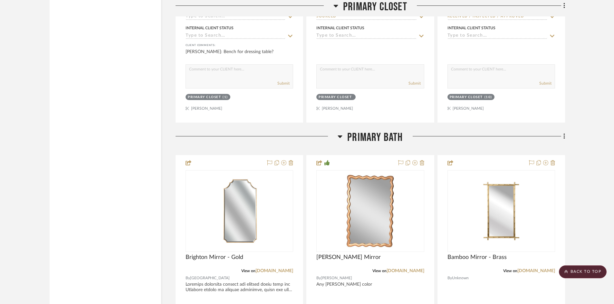
scroll to position [7250, 0]
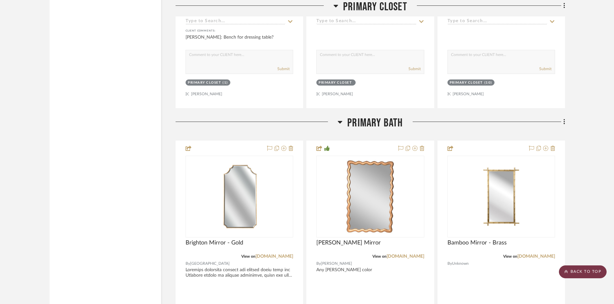
click at [598, 270] on scroll-to-top-button "BACK TO TOP" at bounding box center [583, 272] width 48 height 13
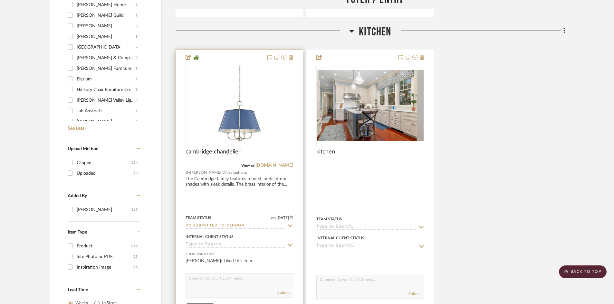
scroll to position [773, 0]
